Goal: Task Accomplishment & Management: Manage account settings

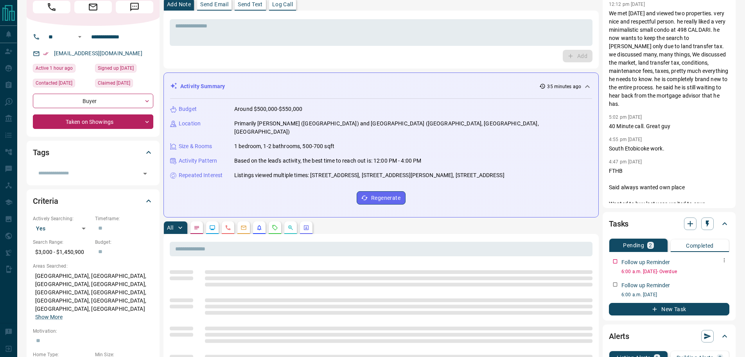
scroll to position [78, 0]
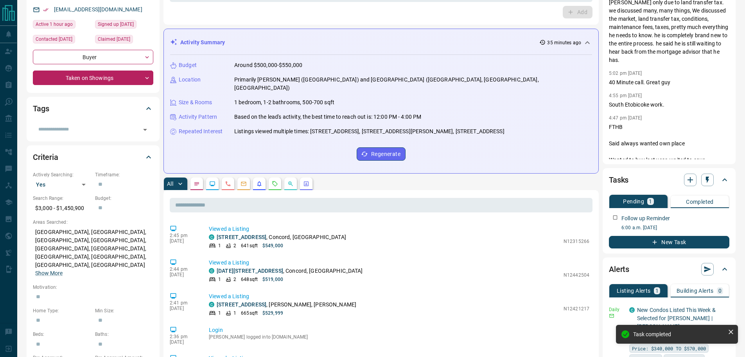
click at [644, 244] on button "New Task" at bounding box center [669, 242] width 121 height 13
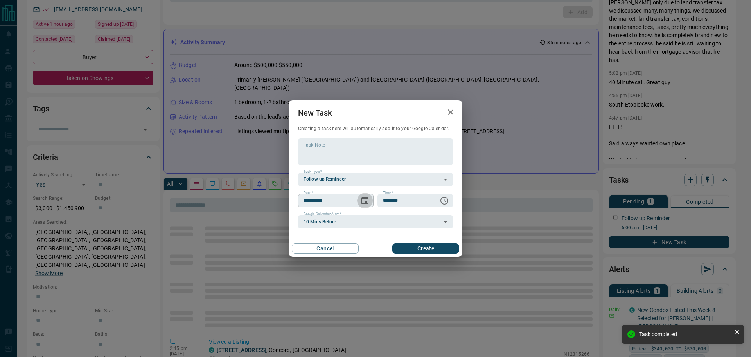
click at [365, 203] on icon "Choose date, selected date is Oct 16, 2025" at bounding box center [364, 200] width 9 height 9
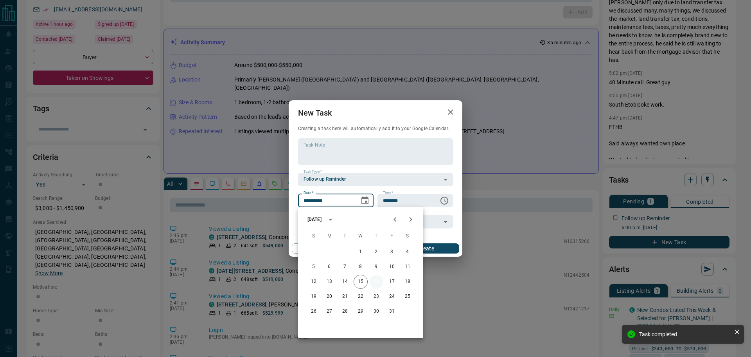
click at [377, 280] on button "16" at bounding box center [376, 281] width 14 height 14
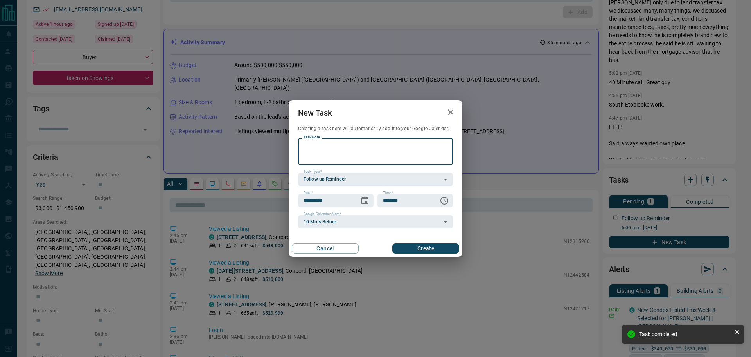
click at [377, 152] on textarea "Task Note" at bounding box center [376, 151] width 144 height 20
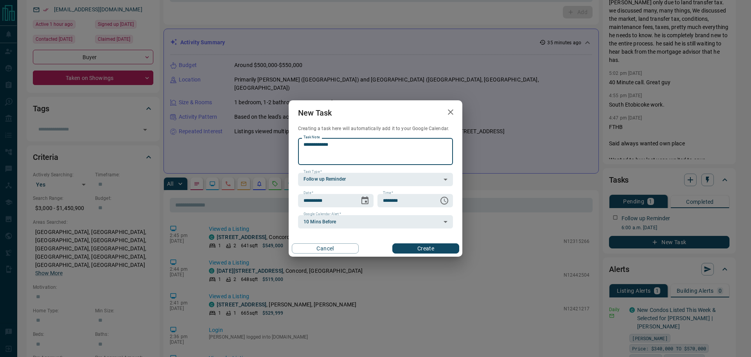
type textarea "**********"
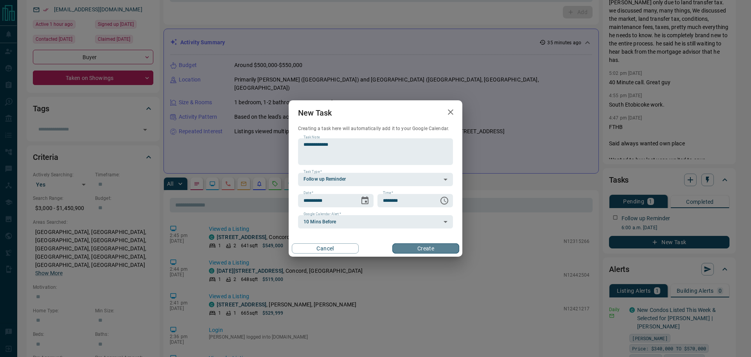
click at [430, 247] on button "Create" at bounding box center [426, 248] width 67 height 10
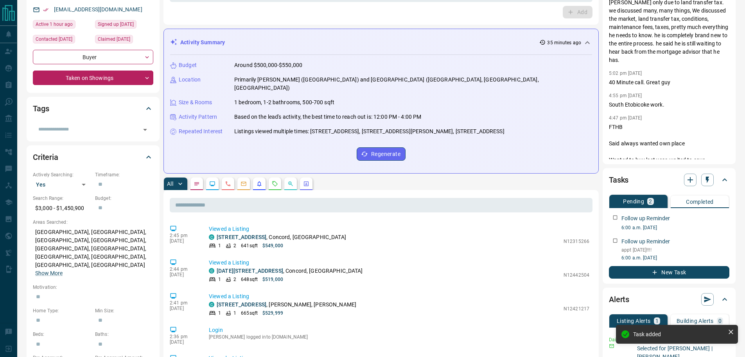
click at [662, 270] on button "New Task" at bounding box center [669, 272] width 121 height 13
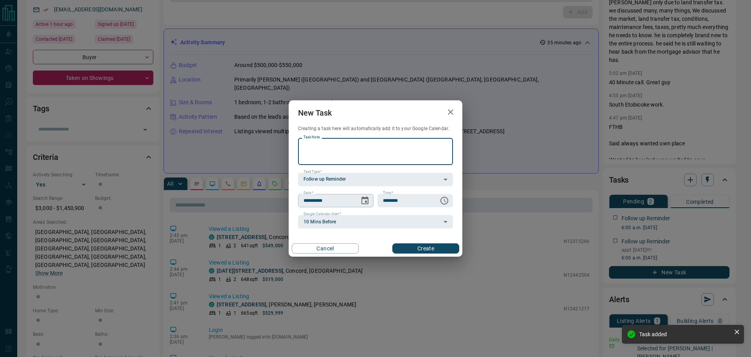
click at [363, 200] on icon "Choose date, selected date is Oct 16, 2025" at bounding box center [364, 200] width 9 height 9
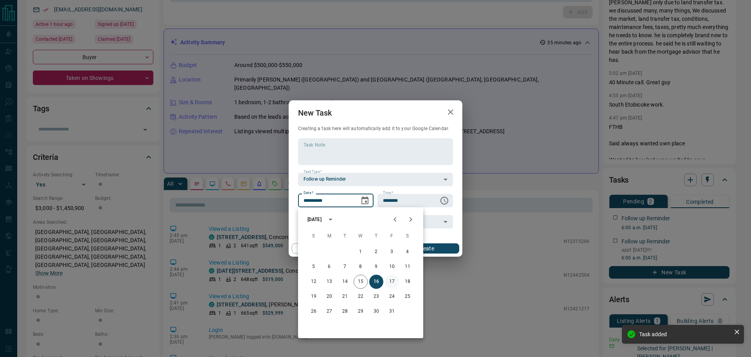
click at [395, 283] on button "17" at bounding box center [392, 281] width 14 height 14
type input "**********"
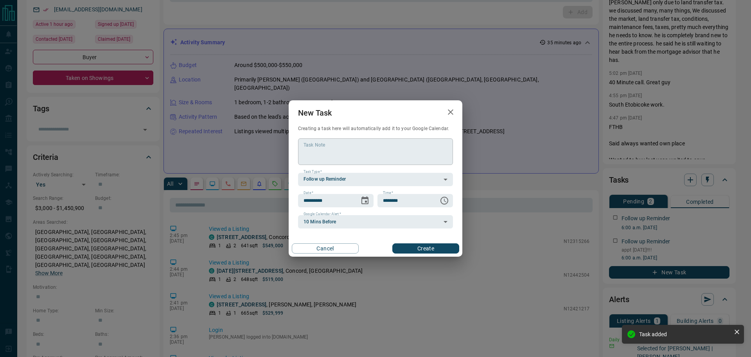
click at [338, 155] on textarea "Task Note" at bounding box center [376, 151] width 144 height 20
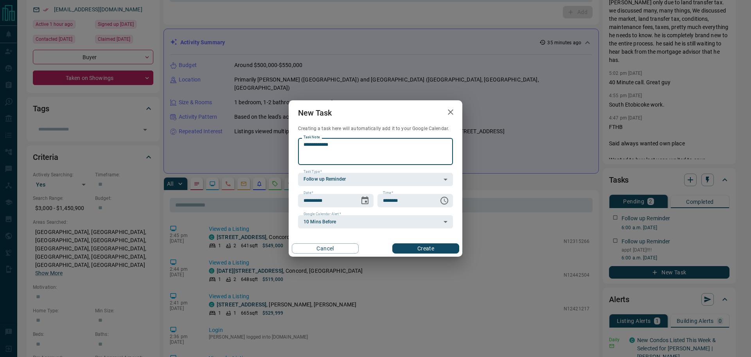
type textarea "**********"
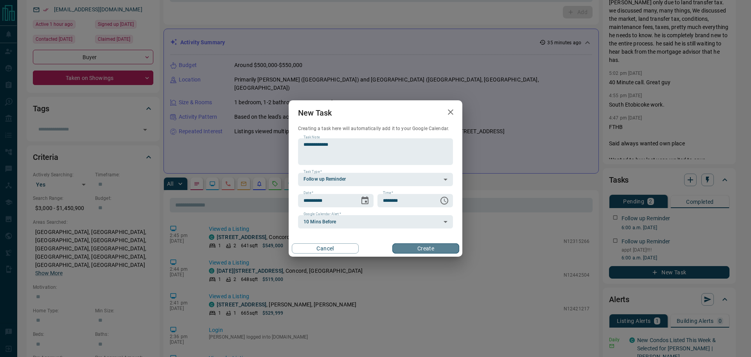
click at [402, 244] on button "Create" at bounding box center [426, 248] width 67 height 10
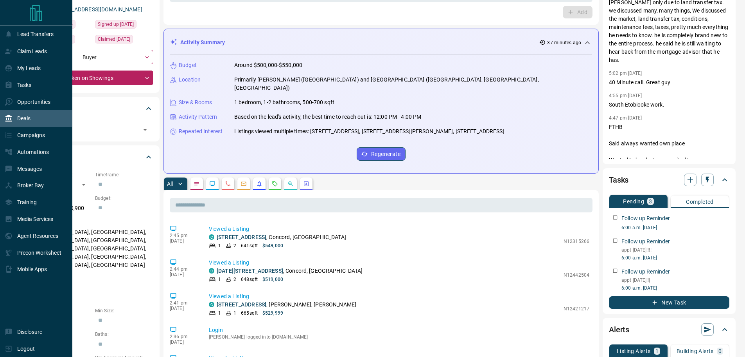
click at [36, 112] on div "Deals" at bounding box center [36, 118] width 72 height 17
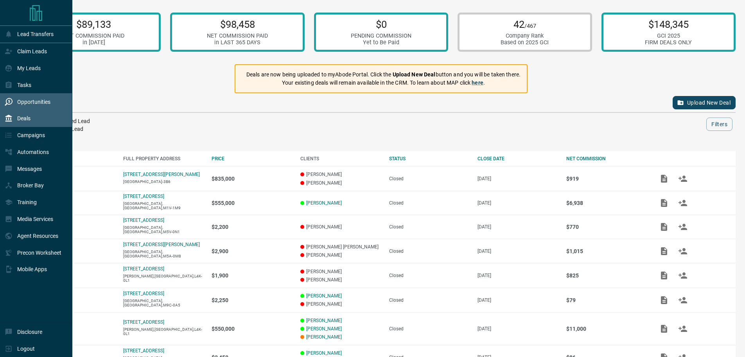
click at [41, 97] on div "Opportunities" at bounding box center [28, 101] width 46 height 13
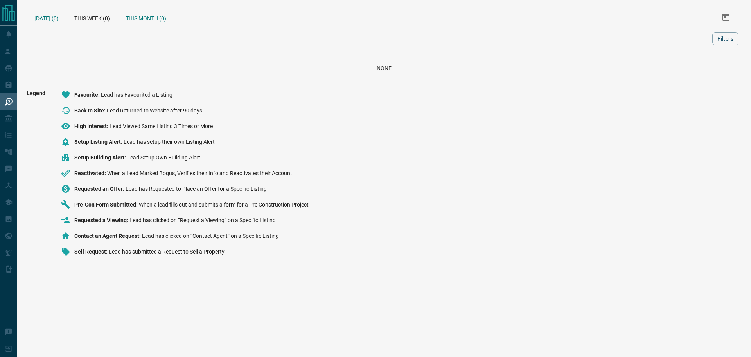
click at [159, 12] on div "This Month (0)" at bounding box center [146, 17] width 56 height 19
click at [55, 21] on div "[DATE] (0)" at bounding box center [47, 17] width 40 height 19
click at [78, 17] on div "This Week (0)" at bounding box center [92, 17] width 51 height 19
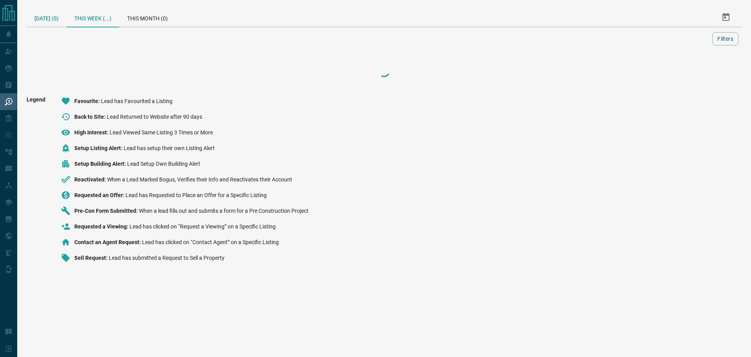
click at [57, 22] on div "[DATE] (0)" at bounding box center [47, 17] width 40 height 19
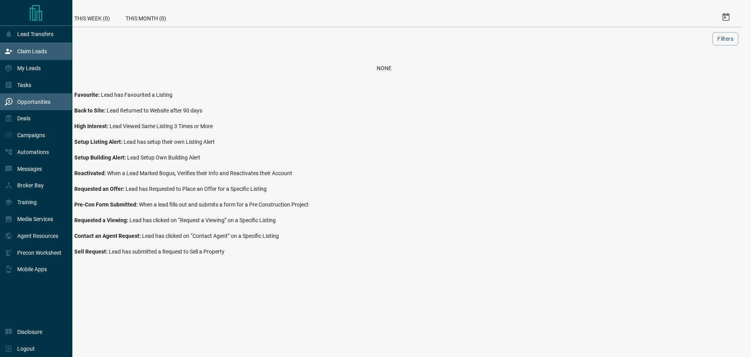
click at [3, 52] on div "Claim Leads" at bounding box center [36, 51] width 72 height 17
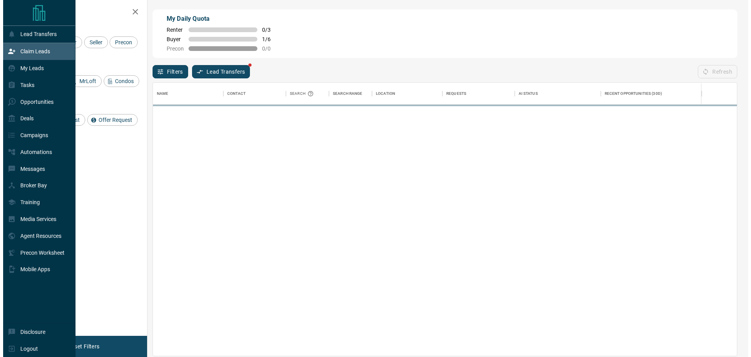
scroll to position [267, 578]
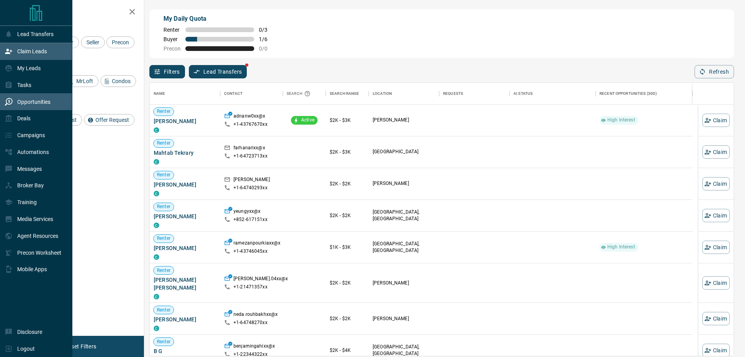
click at [57, 95] on div "Opportunities" at bounding box center [36, 101] width 72 height 17
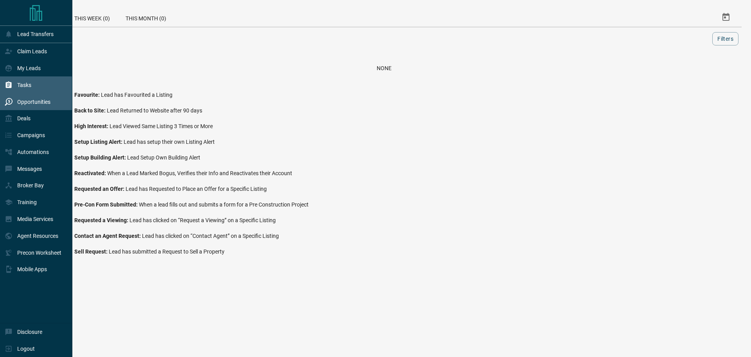
click at [56, 90] on div "Tasks" at bounding box center [36, 84] width 72 height 17
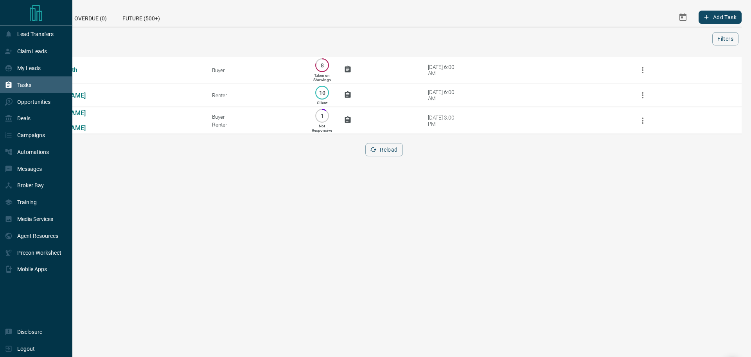
click at [52, 82] on div "Tasks" at bounding box center [36, 84] width 72 height 17
click at [56, 74] on div "My Leads" at bounding box center [36, 68] width 72 height 17
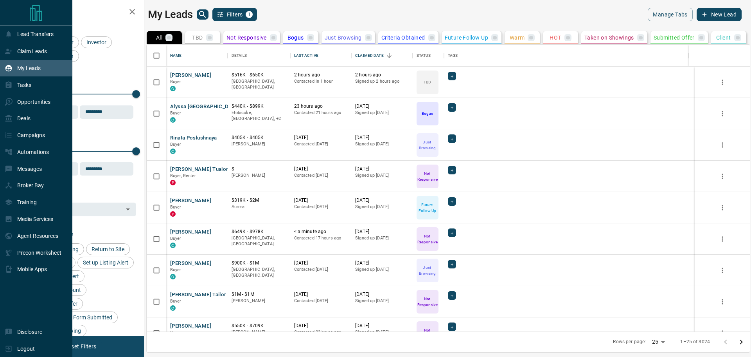
scroll to position [281, 598]
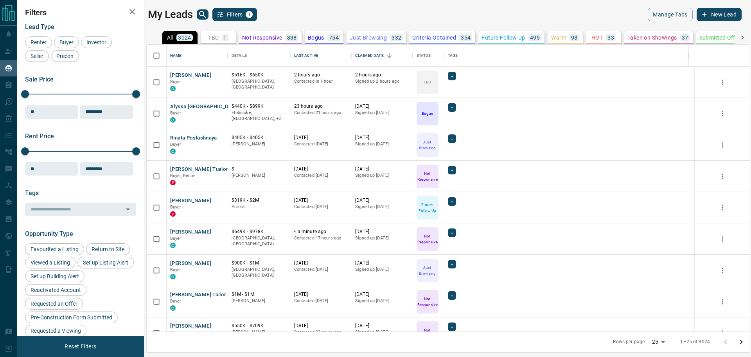
click at [221, 40] on div "TBD 1" at bounding box center [218, 37] width 20 height 7
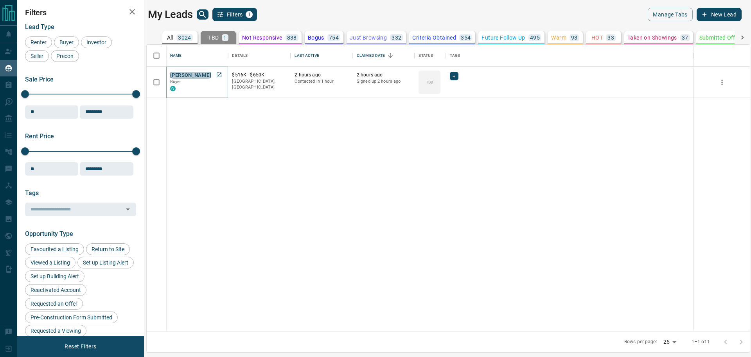
click at [185, 75] on button "[PERSON_NAME]" at bounding box center [190, 75] width 41 height 7
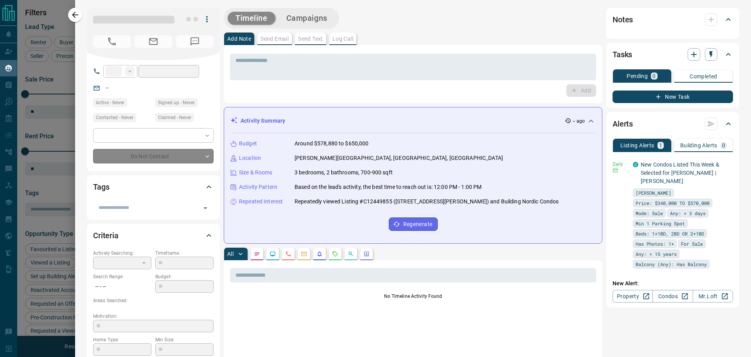
type input "**"
type input "**********"
type input "**"
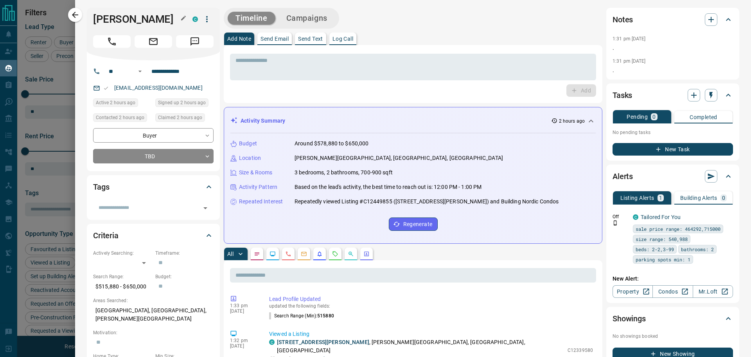
drag, startPoint x: 172, startPoint y: 20, endPoint x: 89, endPoint y: 18, distance: 83.0
drag, startPoint x: 108, startPoint y: 20, endPoint x: 113, endPoint y: 24, distance: 5.8
copy h1 "[PERSON_NAME]"
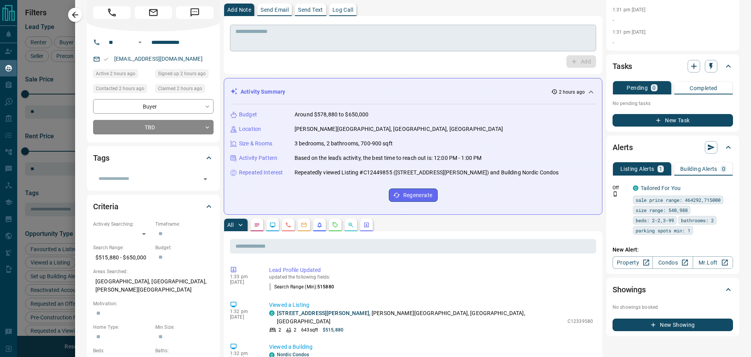
scroll to position [0, 0]
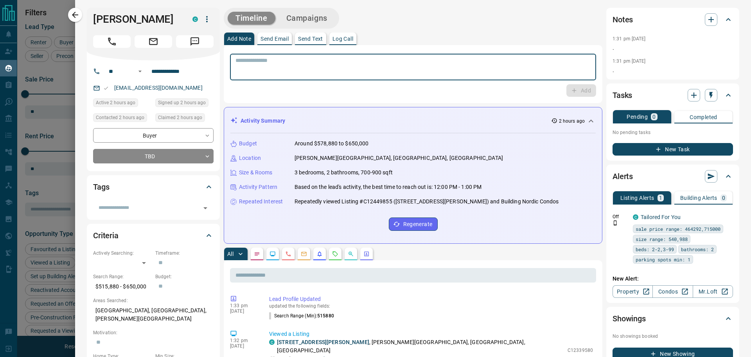
click at [307, 71] on textarea at bounding box center [413, 67] width 355 height 20
type textarea "**********"
click at [571, 90] on icon "button" at bounding box center [574, 90] width 7 height 7
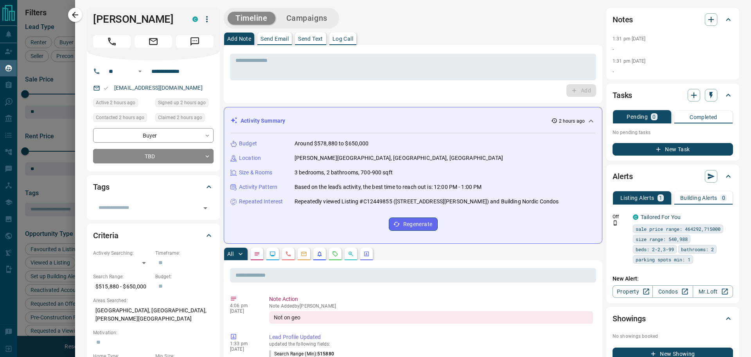
click at [68, 17] on div at bounding box center [375, 178] width 751 height 357
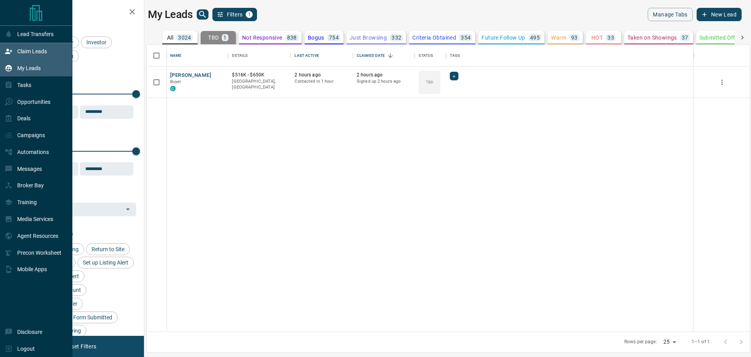
click at [11, 54] on icon at bounding box center [9, 51] width 8 height 8
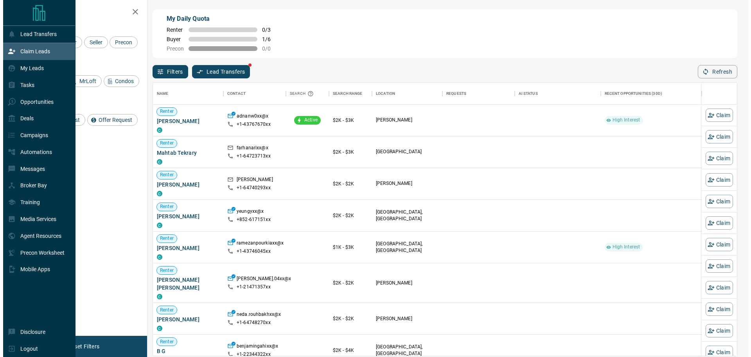
scroll to position [267, 578]
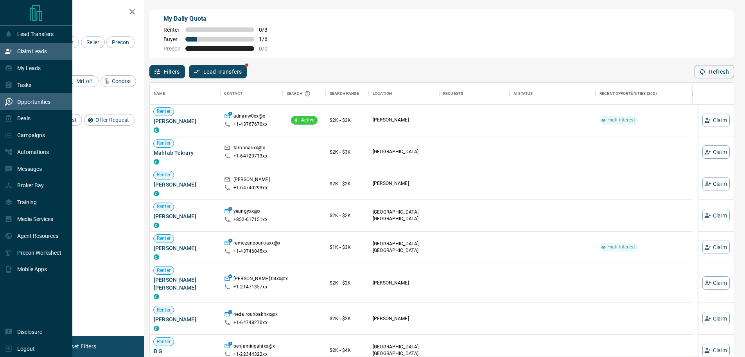
click at [33, 103] on p "Opportunities" at bounding box center [33, 102] width 33 height 6
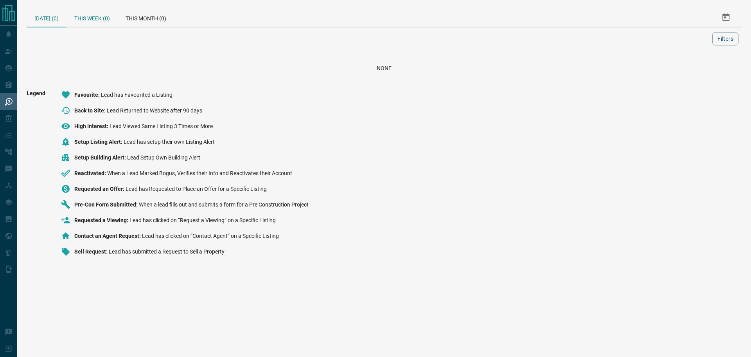
click at [118, 9] on div "This Week (0)" at bounding box center [92, 17] width 51 height 19
click at [141, 16] on div "This Month (0)" at bounding box center [146, 17] width 56 height 19
click at [111, 18] on div "This Week (0)" at bounding box center [92, 18] width 51 height 20
click at [59, 20] on div "[DATE] (0)" at bounding box center [47, 17] width 40 height 19
click at [158, 19] on div "This Month (0)" at bounding box center [146, 17] width 56 height 19
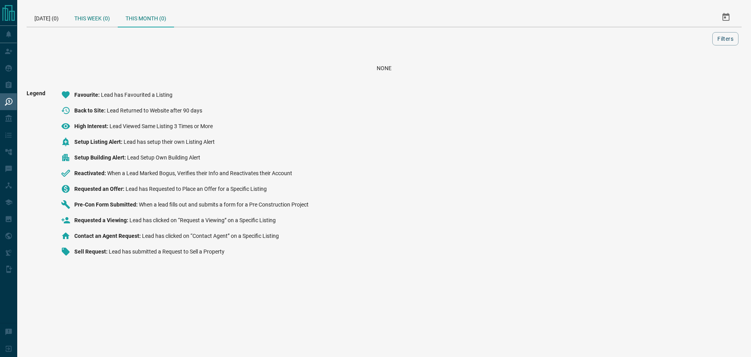
click at [104, 19] on div "This Week (0)" at bounding box center [92, 17] width 51 height 19
